Goal: Transaction & Acquisition: Purchase product/service

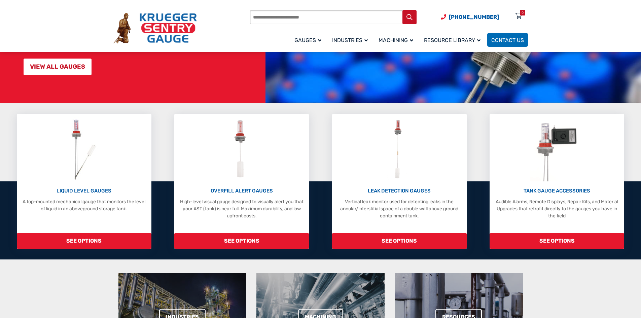
scroll to position [67, 0]
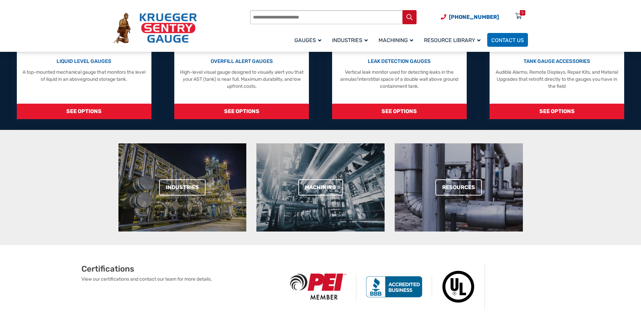
scroll to position [101, 0]
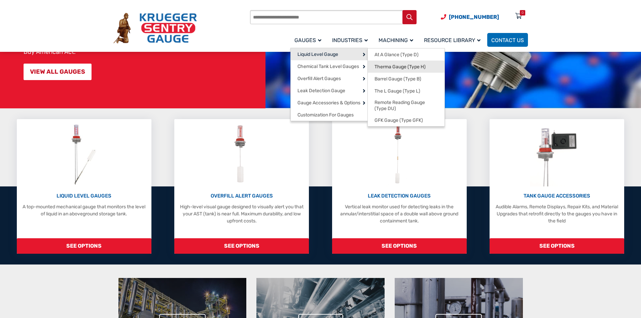
click at [396, 66] on span "Therma Gauge (Type H)" at bounding box center [400, 67] width 51 height 6
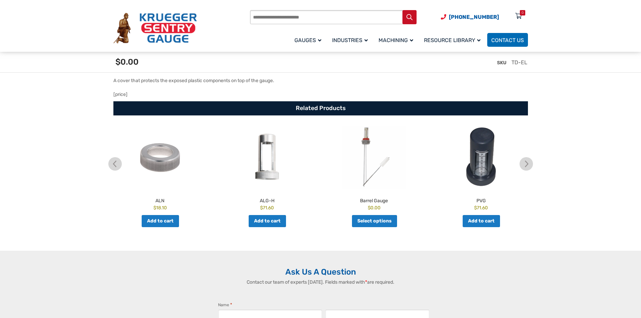
scroll to position [1245, 0]
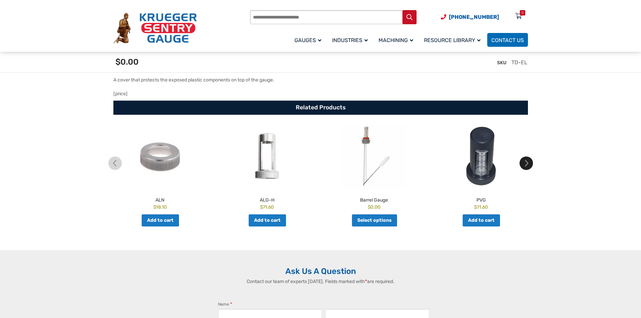
click at [525, 165] on img at bounding box center [526, 162] width 13 height 13
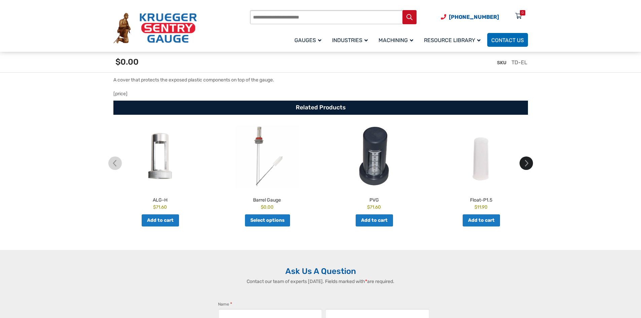
click at [525, 165] on img at bounding box center [526, 162] width 13 height 13
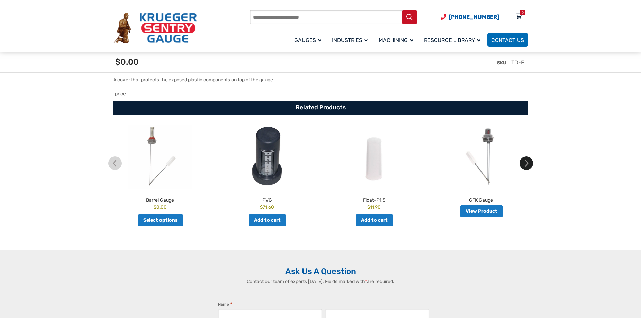
click at [525, 165] on img at bounding box center [526, 162] width 13 height 13
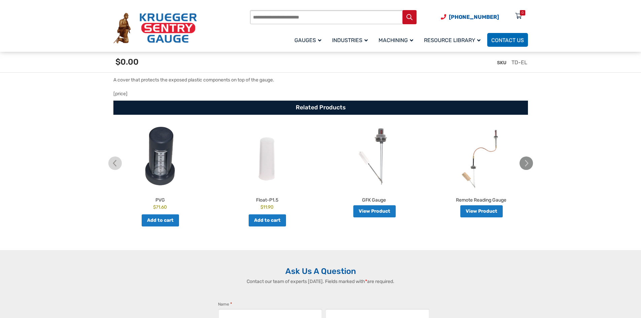
click at [525, 165] on img at bounding box center [526, 162] width 13 height 13
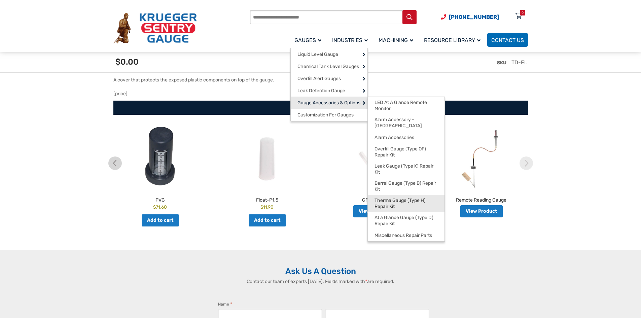
click at [417, 198] on span "Therma Gauge (Type H) Repair Kit" at bounding box center [406, 204] width 63 height 12
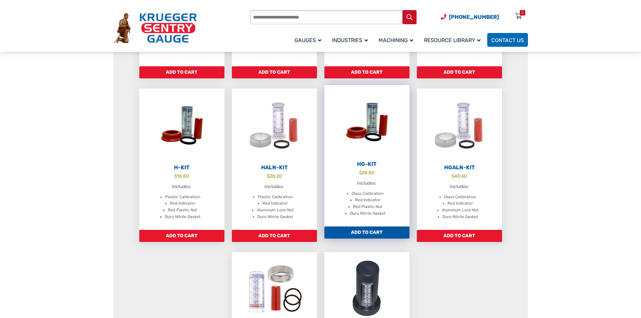
scroll to position [236, 0]
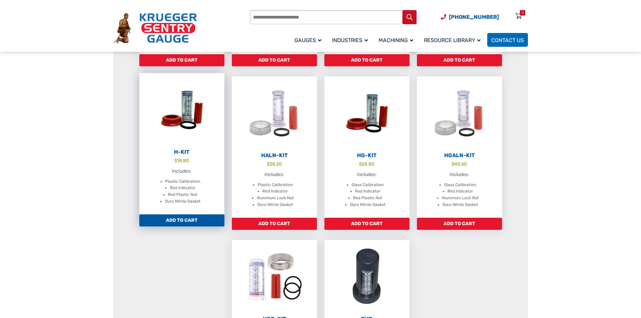
click at [203, 120] on img at bounding box center [181, 110] width 85 height 74
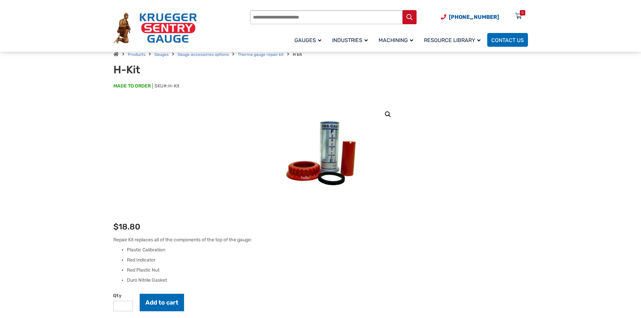
scroll to position [67, 0]
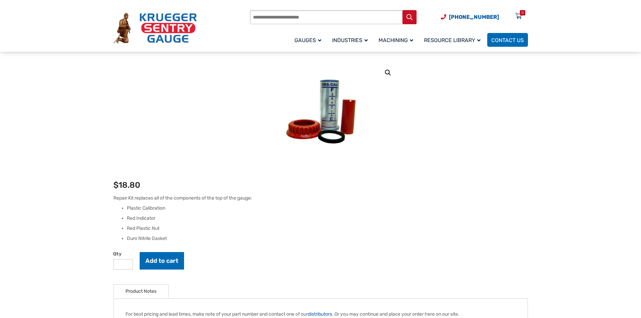
click at [331, 210] on li "Plastic Calibration" at bounding box center [327, 208] width 401 height 7
